Goal: Task Accomplishment & Management: Manage account settings

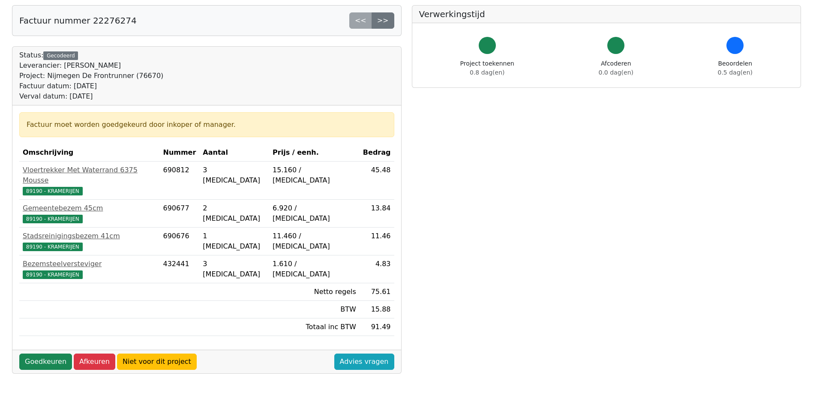
scroll to position [86, 0]
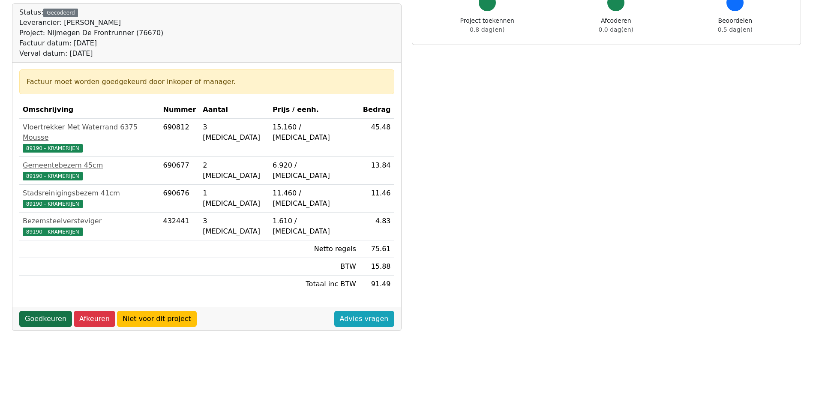
click at [36, 311] on link "Goedkeuren" at bounding box center [45, 319] width 53 height 16
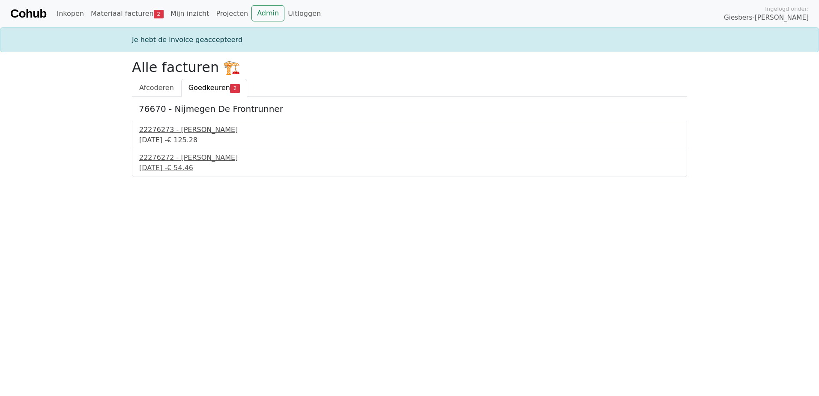
click at [168, 129] on div "22276273 - Isero" at bounding box center [409, 130] width 541 height 10
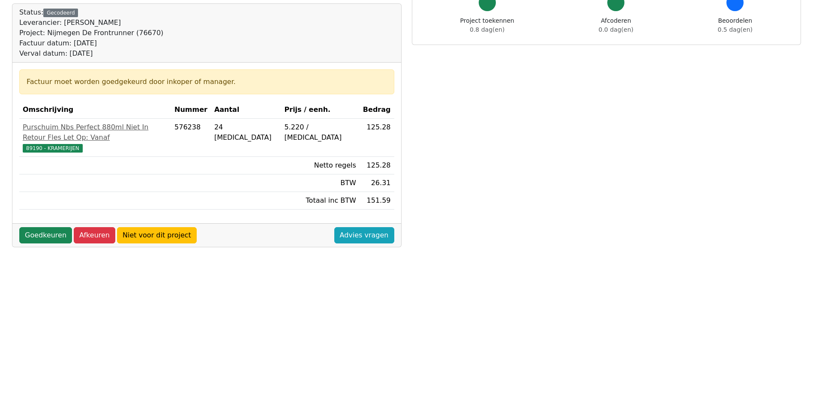
scroll to position [129, 0]
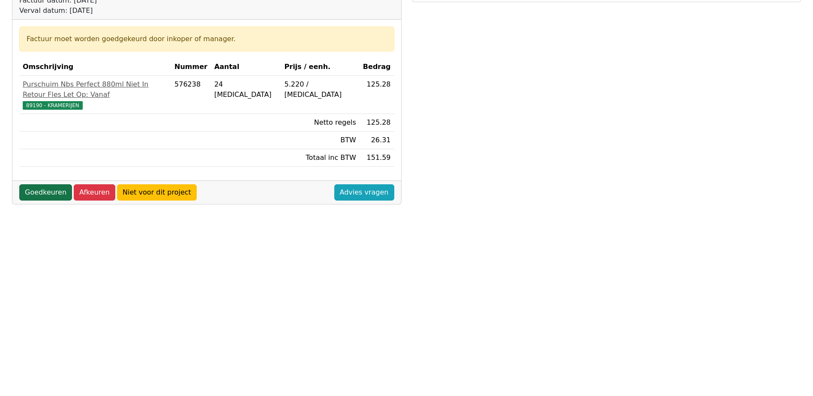
click at [39, 184] on link "Goedkeuren" at bounding box center [45, 192] width 53 height 16
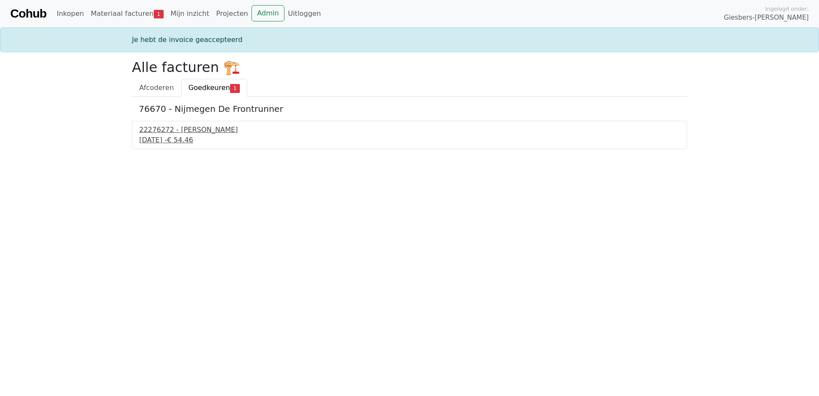
click at [161, 139] on div "29 september 2025 - € 54.46" at bounding box center [409, 140] width 541 height 10
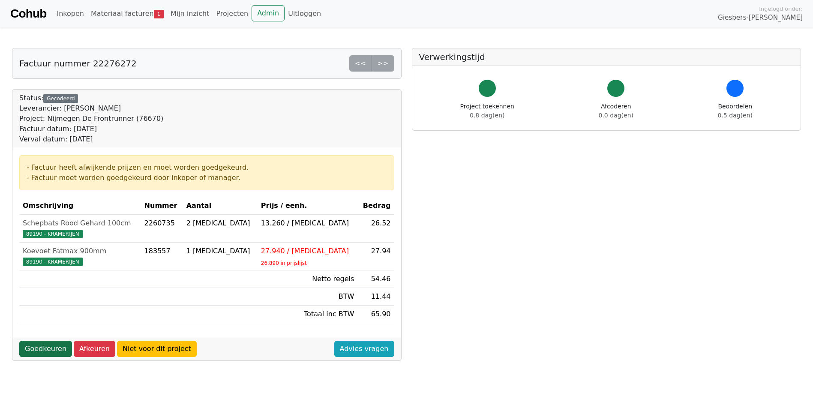
click at [36, 343] on link "Goedkeuren" at bounding box center [45, 349] width 53 height 16
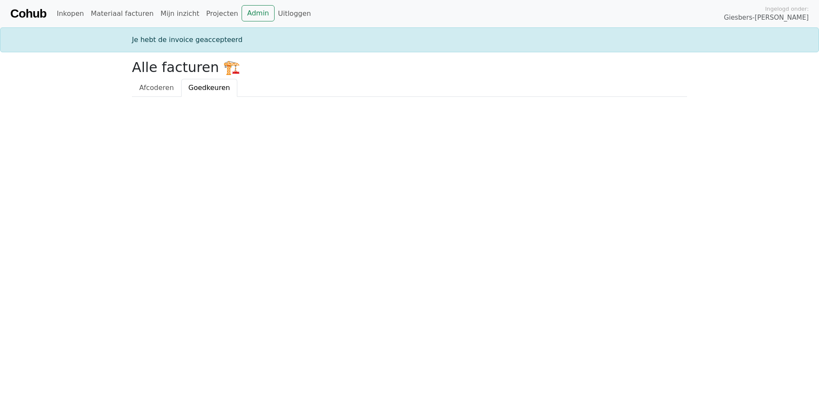
click at [231, 97] on html "Cohub Inkopen Materiaal facturen Mijn inzicht Projecten Admin Uitloggen Ingelog…" at bounding box center [409, 48] width 819 height 97
